Goal: Task Accomplishment & Management: Manage account settings

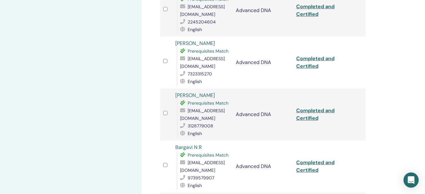
scroll to position [396, 0]
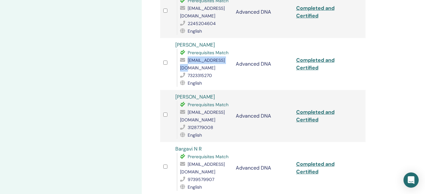
drag, startPoint x: 227, startPoint y: 54, endPoint x: 180, endPoint y: 53, distance: 47.2
click at [180, 56] on div "[EMAIL_ADDRESS][DOMAIN_NAME]" at bounding box center [204, 63] width 49 height 15
copy span "[EMAIL_ADDRESS][DOMAIN_NAME]"
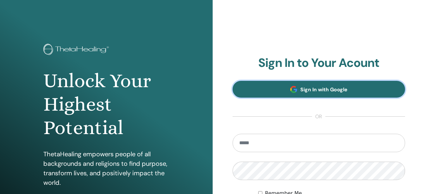
click at [328, 90] on span "Sign In with Google" at bounding box center [323, 89] width 47 height 7
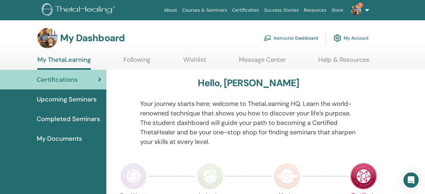
click at [358, 12] on img at bounding box center [356, 10] width 10 height 10
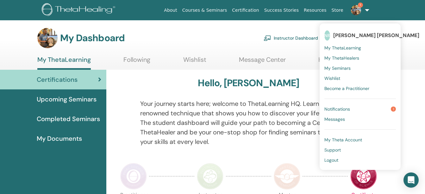
click at [349, 106] on span "Notifications" at bounding box center [338, 109] width 26 height 6
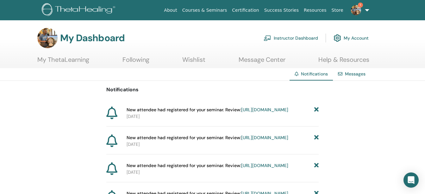
click at [305, 38] on link "Instructor Dashboard" at bounding box center [291, 38] width 54 height 14
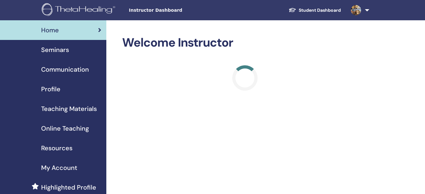
click at [62, 49] on span "Seminars" at bounding box center [55, 49] width 28 height 9
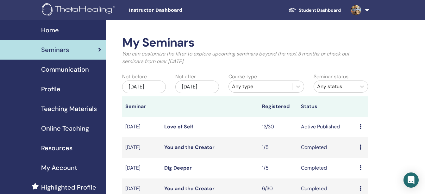
click at [177, 123] on link "Love of Self" at bounding box center [178, 126] width 29 height 7
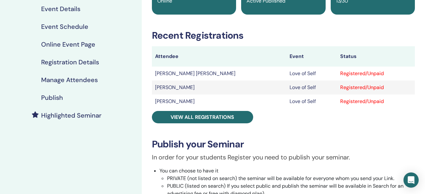
scroll to position [74, 0]
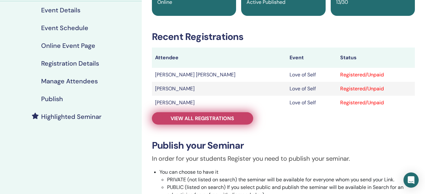
click at [198, 121] on span "View all registrations" at bounding box center [203, 118] width 64 height 7
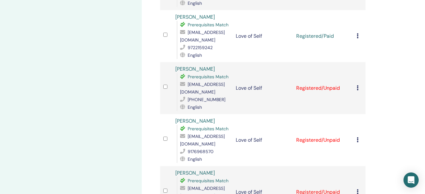
scroll to position [331, 0]
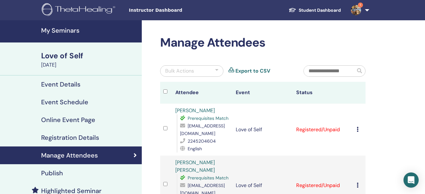
click at [353, 9] on img at bounding box center [356, 10] width 10 height 10
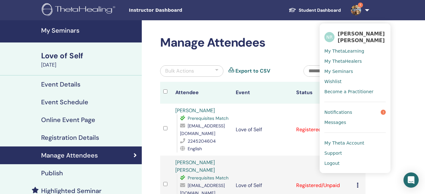
click at [345, 111] on span "Notifications" at bounding box center [339, 112] width 28 height 6
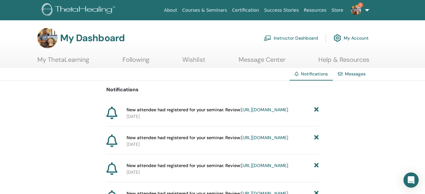
click at [283, 36] on link "Instructor Dashboard" at bounding box center [291, 38] width 54 height 14
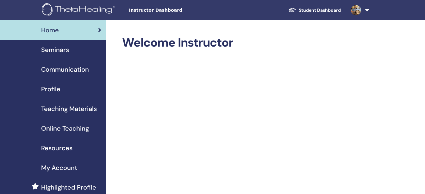
click at [58, 51] on span "Seminars" at bounding box center [55, 49] width 28 height 9
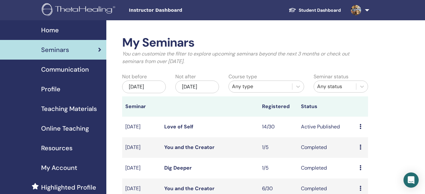
click at [168, 127] on link "Love of Self" at bounding box center [178, 126] width 29 height 7
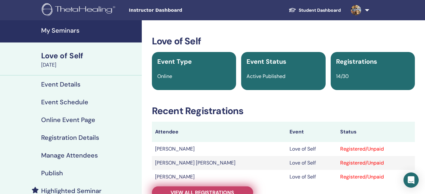
click at [204, 190] on span "View all registrations" at bounding box center [203, 192] width 64 height 7
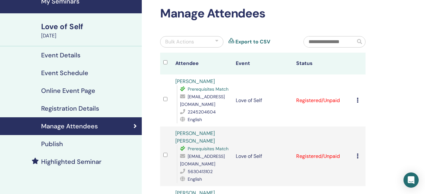
scroll to position [17, 0]
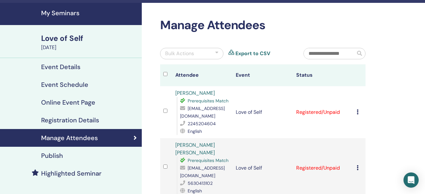
click at [358, 111] on icon at bounding box center [358, 111] width 2 height 5
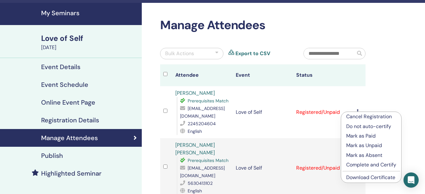
click at [363, 134] on p "Mark as Paid" at bounding box center [371, 136] width 50 height 8
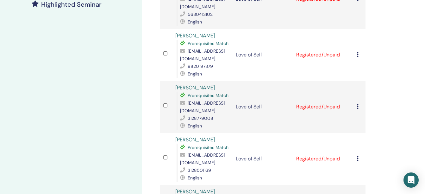
scroll to position [184, 0]
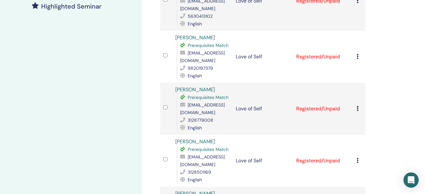
click at [358, 2] on icon at bounding box center [358, 0] width 2 height 5
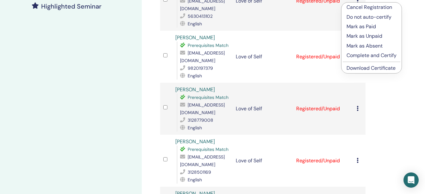
click at [358, 24] on p "Mark as Paid" at bounding box center [372, 27] width 50 height 8
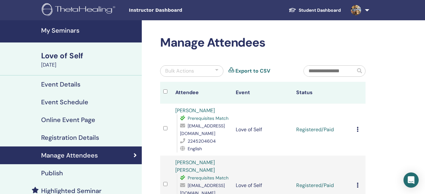
click at [215, 70] on div "Bulk Actions" at bounding box center [191, 70] width 63 height 11
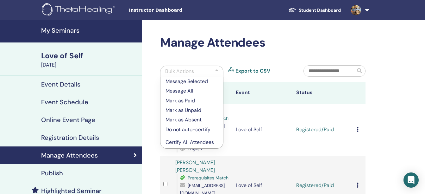
click at [192, 99] on p "Mark as Paid" at bounding box center [192, 101] width 53 height 8
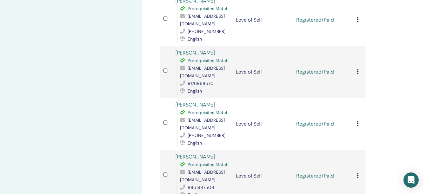
scroll to position [431, 0]
